Goal: Find contact information: Find contact information

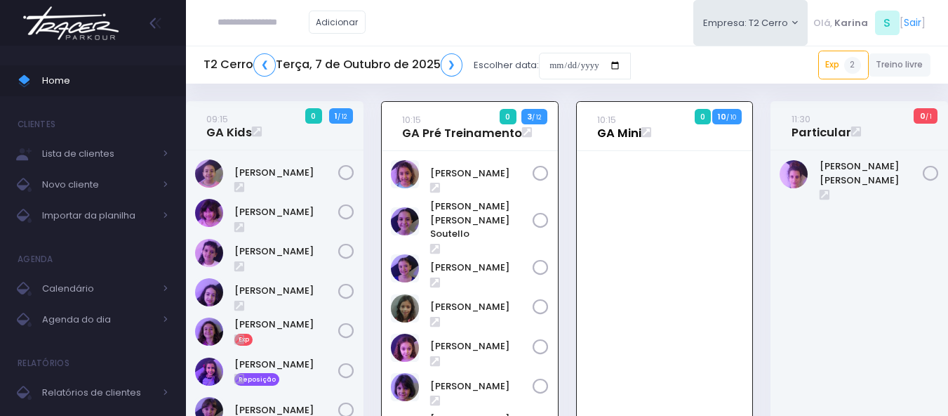
click at [618, 135] on link "10:15 GA Mini" at bounding box center [619, 126] width 44 height 28
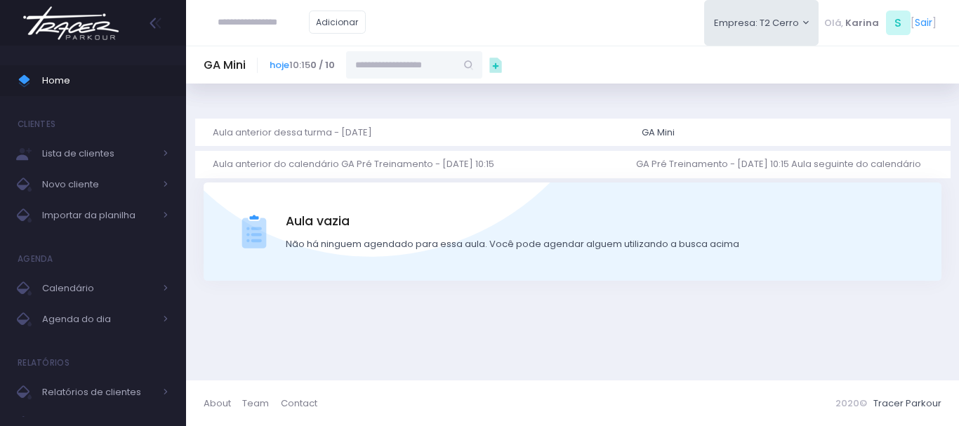
click at [87, 22] on img at bounding box center [71, 23] width 107 height 49
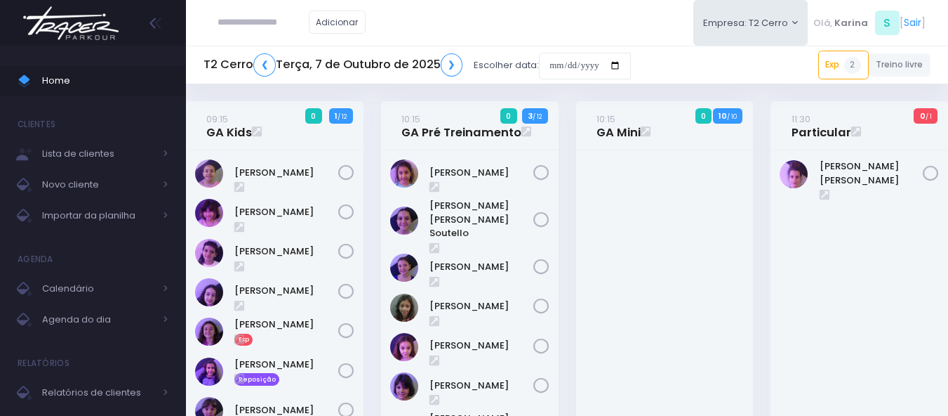
click at [273, 22] on input "text" at bounding box center [263, 22] width 91 height 27
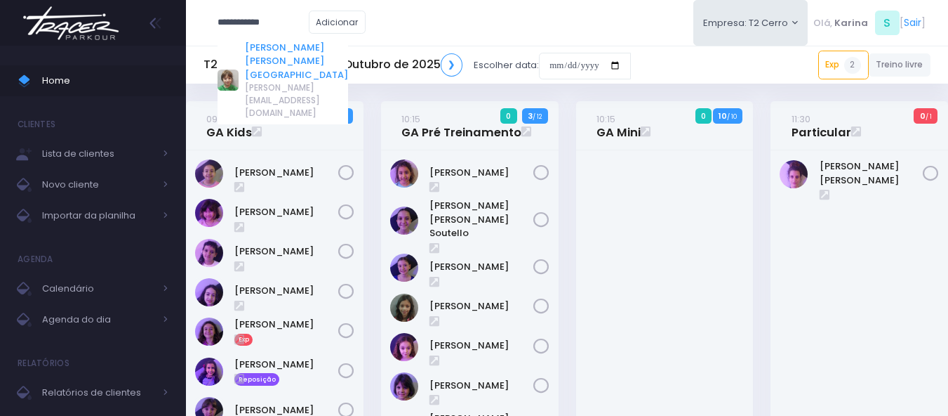
click at [265, 54] on link "[PERSON_NAME] S. S. [GEOGRAPHIC_DATA]" at bounding box center [296, 61] width 103 height 41
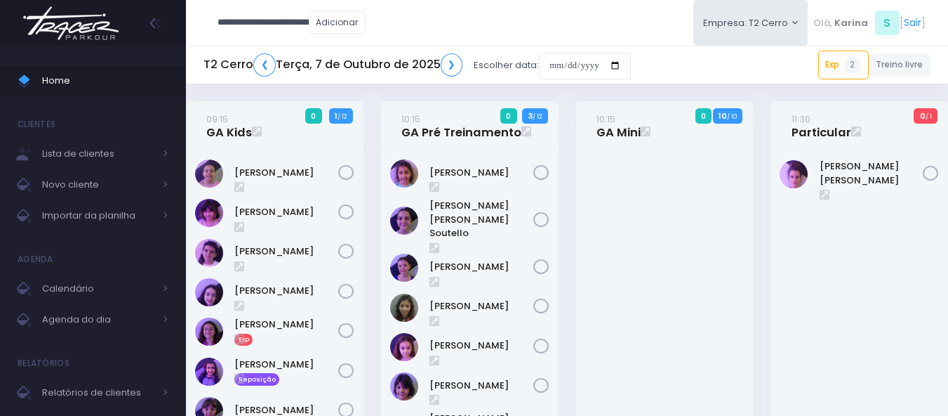
type input "**********"
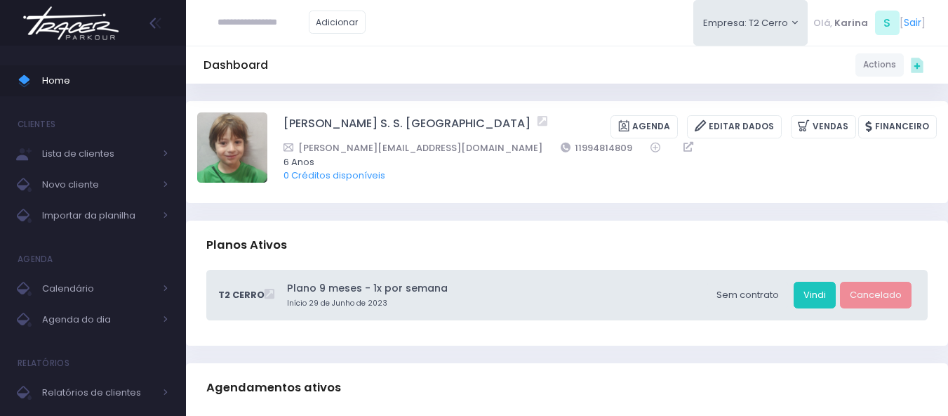
click at [621, 234] on div "Planos Ativos" at bounding box center [567, 244] width 762 height 49
click at [814, 301] on link "Vindi" at bounding box center [815, 295] width 42 height 27
drag, startPoint x: 505, startPoint y: 146, endPoint x: 445, endPoint y: 150, distance: 59.8
click at [445, 150] on div "[PERSON_NAME][EMAIL_ADDRESS][DOMAIN_NAME] 11994814809" at bounding box center [601, 147] width 635 height 15
copy link "11994814809"
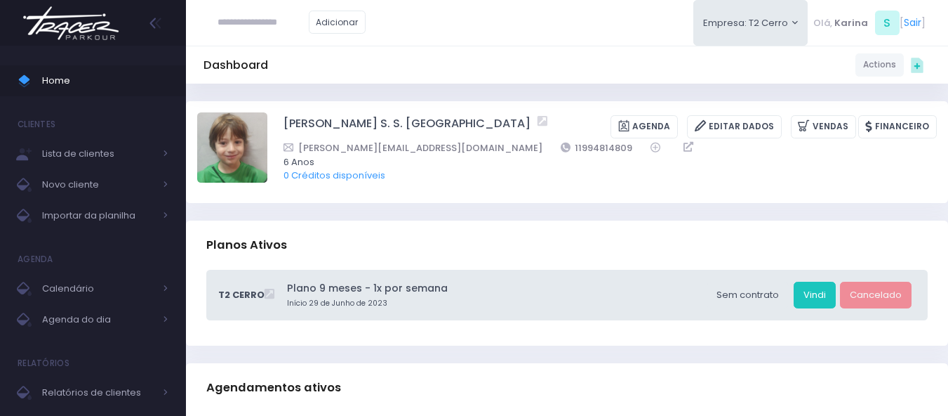
click at [625, 199] on div "[PERSON_NAME] S. S. [GEOGRAPHIC_DATA] [GEOGRAPHIC_DATA] Editar Dados [GEOGRAPHI…" at bounding box center [567, 152] width 762 height 102
click at [602, 199] on div "[PERSON_NAME] S. S. [GEOGRAPHIC_DATA] [GEOGRAPHIC_DATA] Editar Dados [GEOGRAPHI…" at bounding box center [567, 152] width 762 height 102
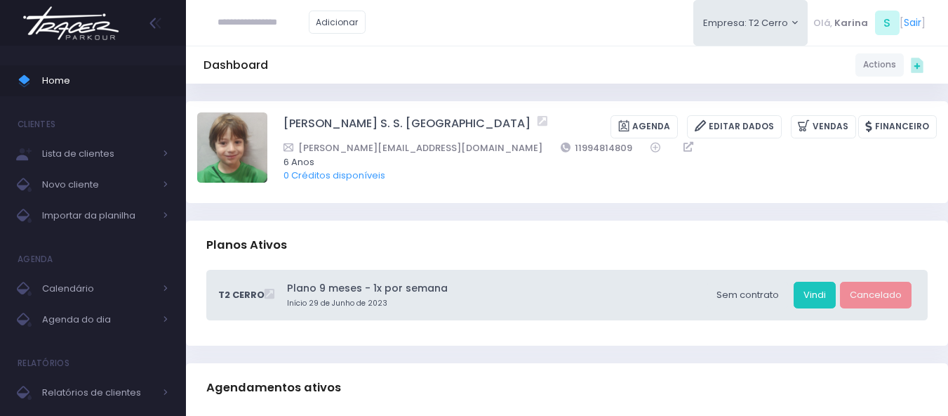
drag, startPoint x: 419, startPoint y: 147, endPoint x: 298, endPoint y: 150, distance: 121.5
click at [298, 150] on div "[PERSON_NAME][EMAIL_ADDRESS][DOMAIN_NAME] 11994814809" at bounding box center [601, 147] width 635 height 15
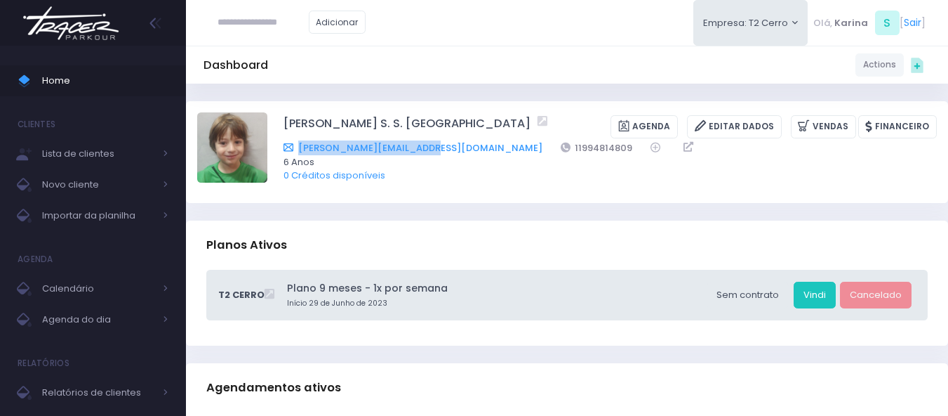
copy link "[PERSON_NAME][EMAIL_ADDRESS][DOMAIN_NAME]"
click at [519, 77] on div "Dashboard Actions Choose Label: Customer Partner Suplier Member Staff Add new" at bounding box center [567, 64] width 762 height 27
click at [531, 79] on div "Dashboard Actions Choose Label: Customer Partner Suplier Member Staff Add new" at bounding box center [567, 65] width 762 height 38
click at [449, 55] on div "Dashboard Actions Choose Label: Customer Partner Suplier Member Staff Add new" at bounding box center [567, 64] width 762 height 27
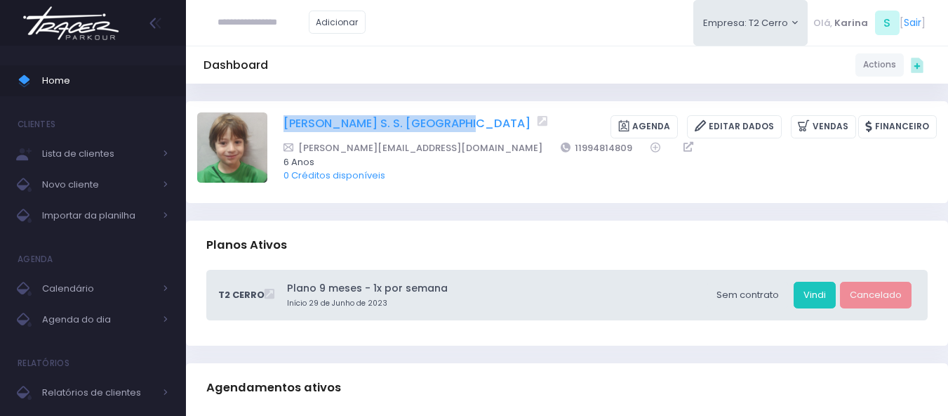
drag, startPoint x: 279, startPoint y: 124, endPoint x: 433, endPoint y: 133, distance: 154.0
click at [433, 133] on div "[PERSON_NAME] S. S. [GEOGRAPHIC_DATA] [GEOGRAPHIC_DATA] Editar Dados [GEOGRAPHI…" at bounding box center [567, 151] width 740 height 79
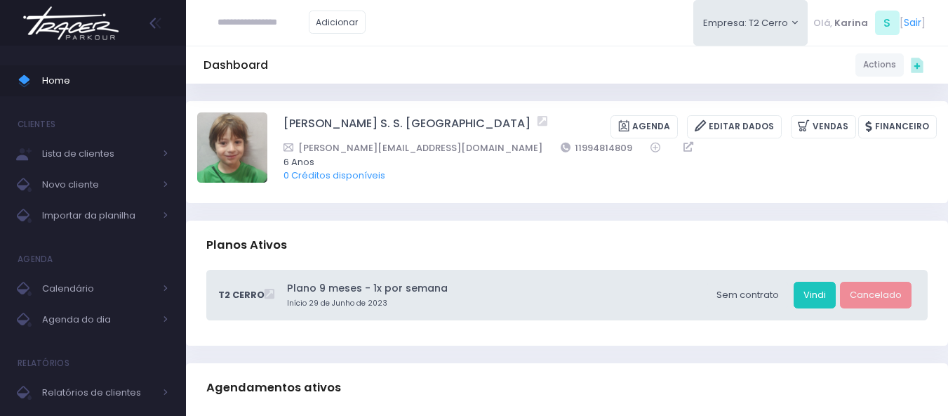
click at [539, 79] on div "Dashboard Actions Choose Label: Customer Partner Suplier Member Staff Add new" at bounding box center [567, 65] width 762 height 38
